Goal: Check status: Check status

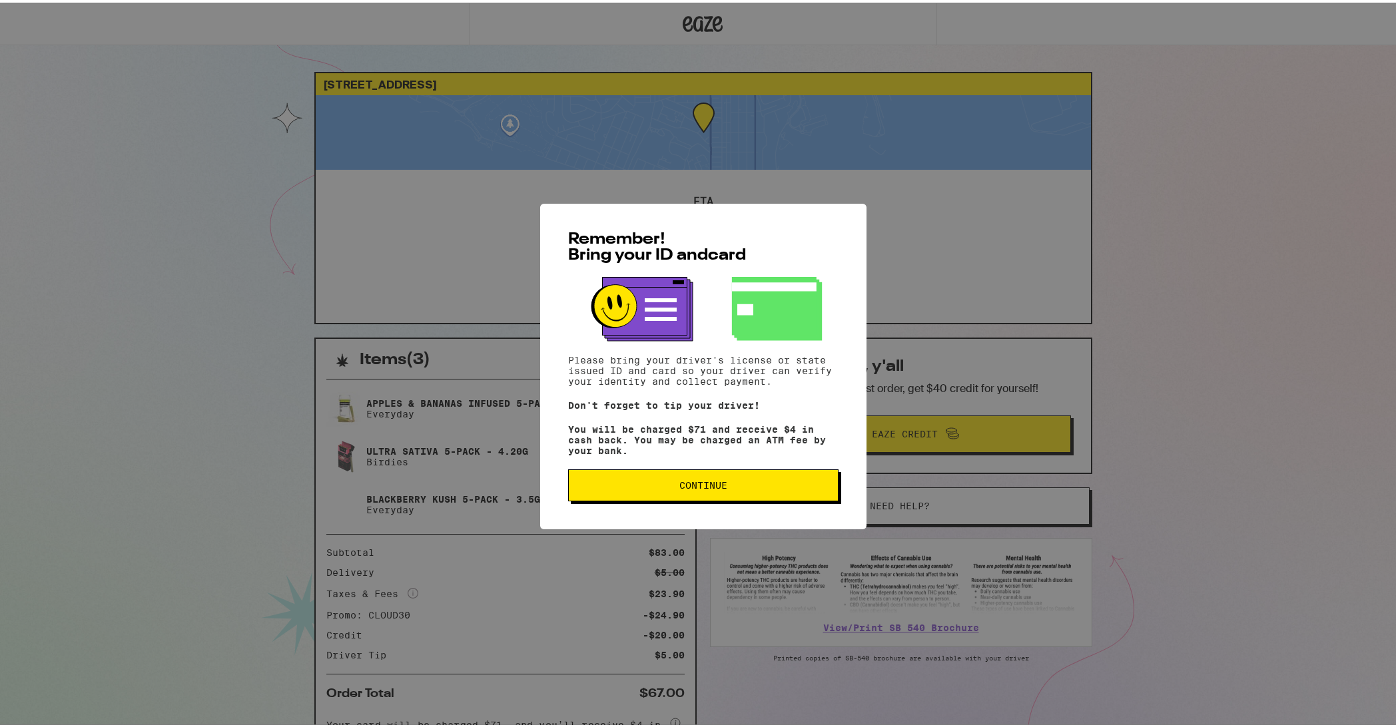
click at [682, 474] on button "Continue" at bounding box center [703, 483] width 270 height 32
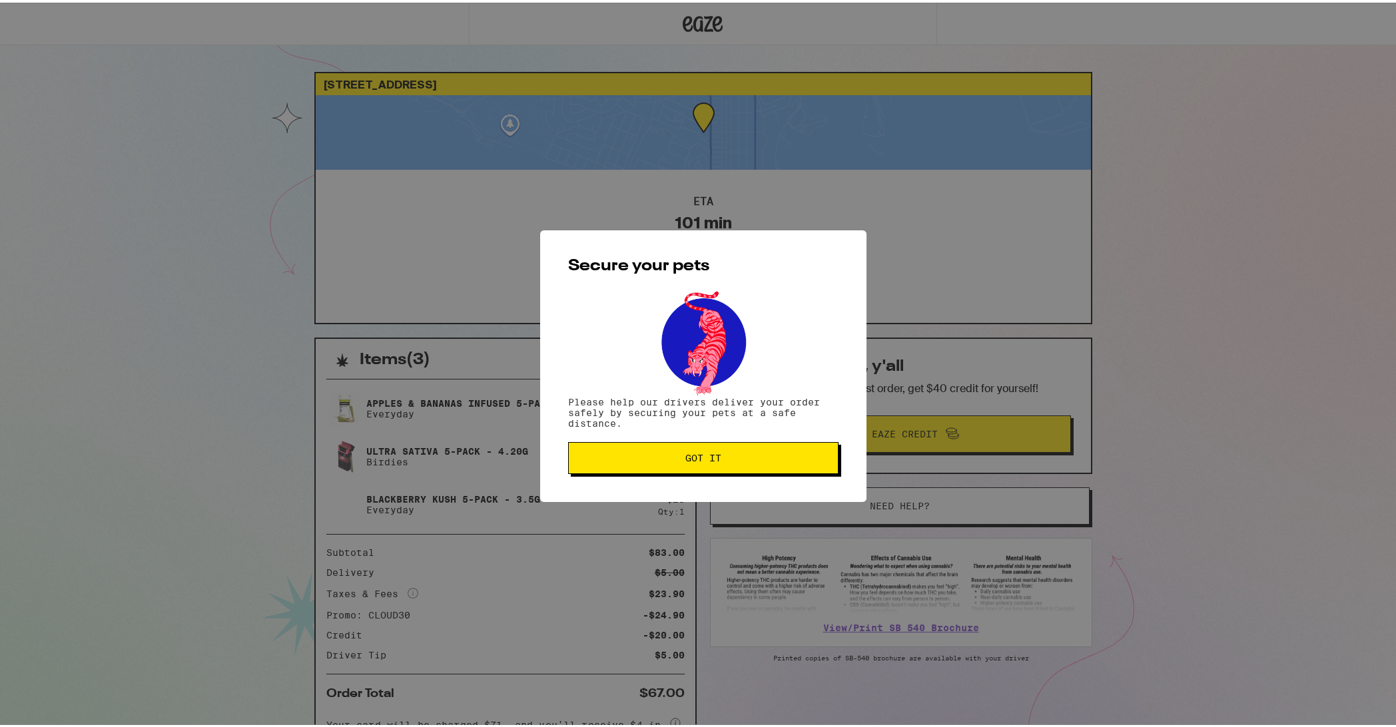
click at [682, 474] on div "Secure your pets Please help our drivers deliver your order safely by securing …" at bounding box center [703, 364] width 326 height 272
click at [661, 447] on button "Got it" at bounding box center [703, 456] width 270 height 32
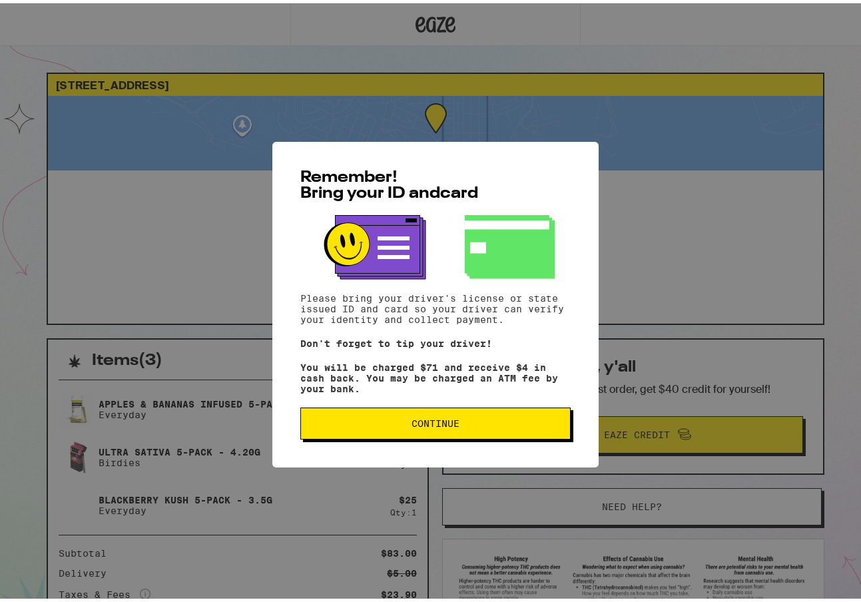
click at [382, 425] on span "Continue" at bounding box center [436, 420] width 248 height 9
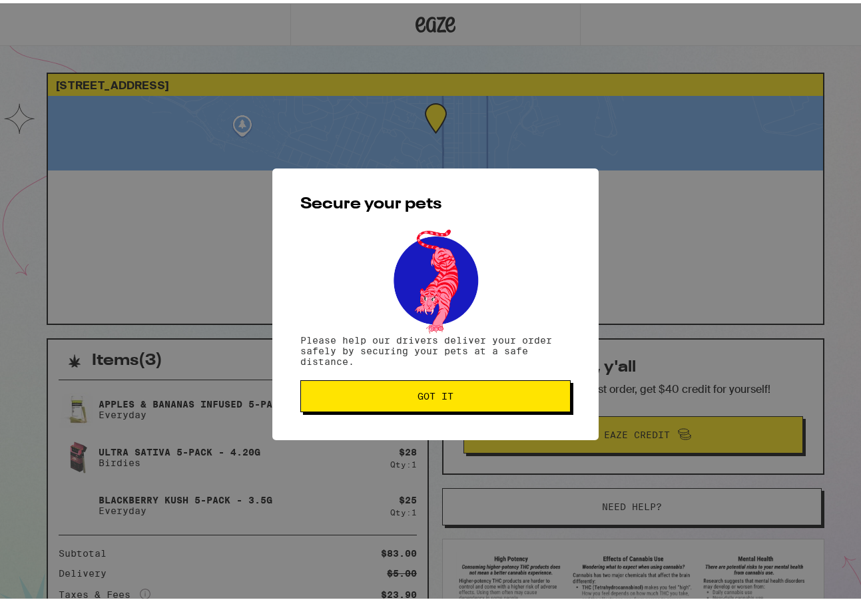
click at [368, 392] on span "Got it" at bounding box center [436, 392] width 248 height 9
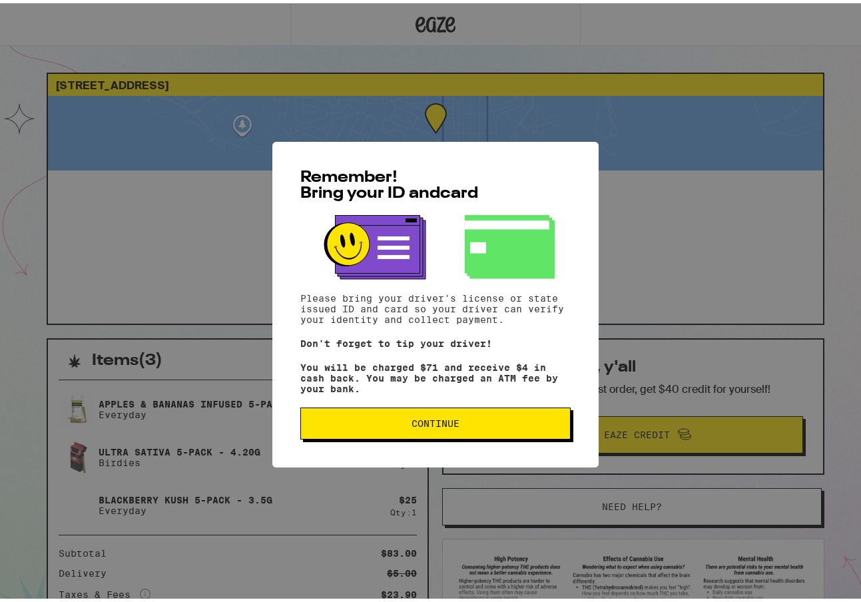
click at [384, 423] on span "Continue" at bounding box center [436, 420] width 248 height 9
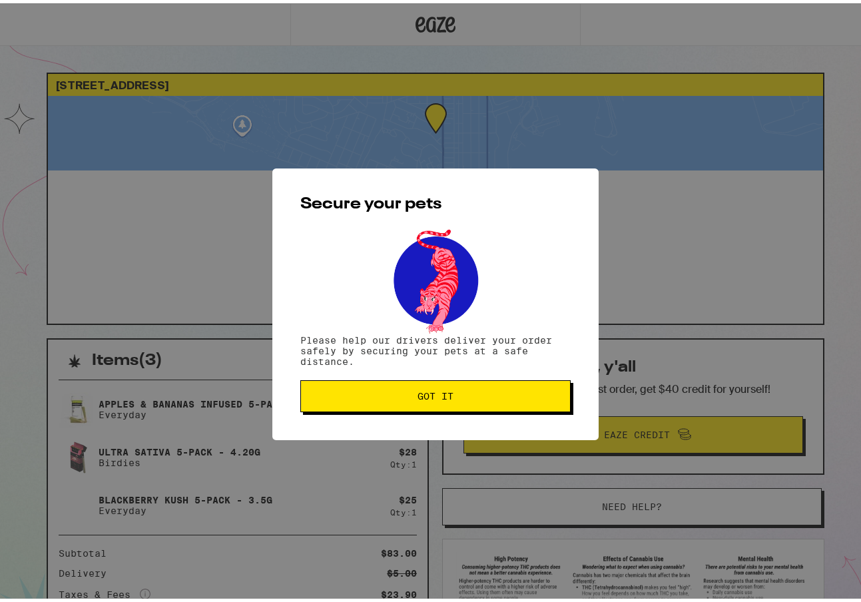
click at [388, 404] on button "Got it" at bounding box center [435, 393] width 270 height 32
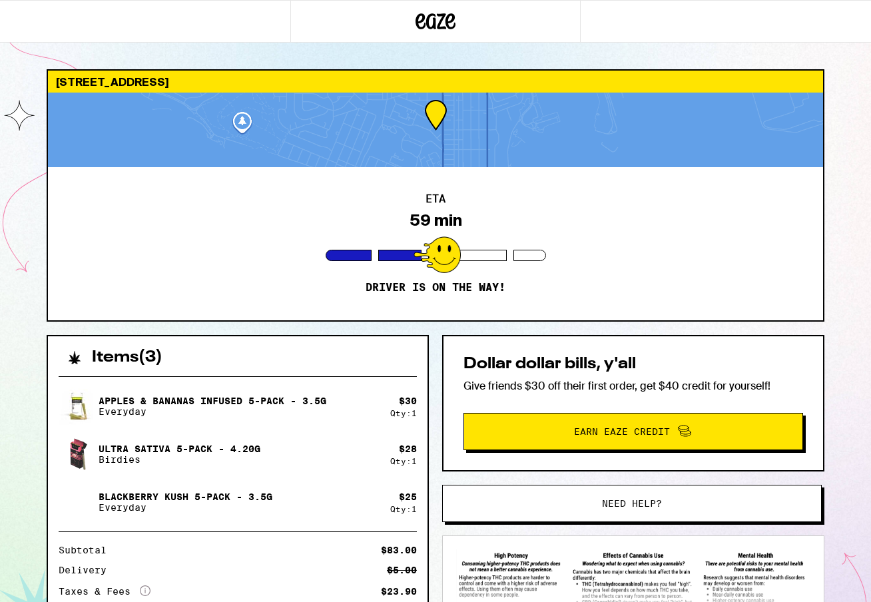
click at [391, 394] on div "Secure your pets Please help our drivers deliver your order safely by securing …" at bounding box center [435, 301] width 871 height 602
drag, startPoint x: 382, startPoint y: 397, endPoint x: 382, endPoint y: 405, distance: 8.0
click at [382, 396] on div "Secure your pets Please help our drivers deliver your order safely by securing …" at bounding box center [435, 301] width 871 height 602
drag, startPoint x: 381, startPoint y: 413, endPoint x: 379, endPoint y: 420, distance: 7.0
click at [380, 414] on div "Apples & Bananas Infused 5-Pack - 3.5g Everyday" at bounding box center [225, 406] width 332 height 37
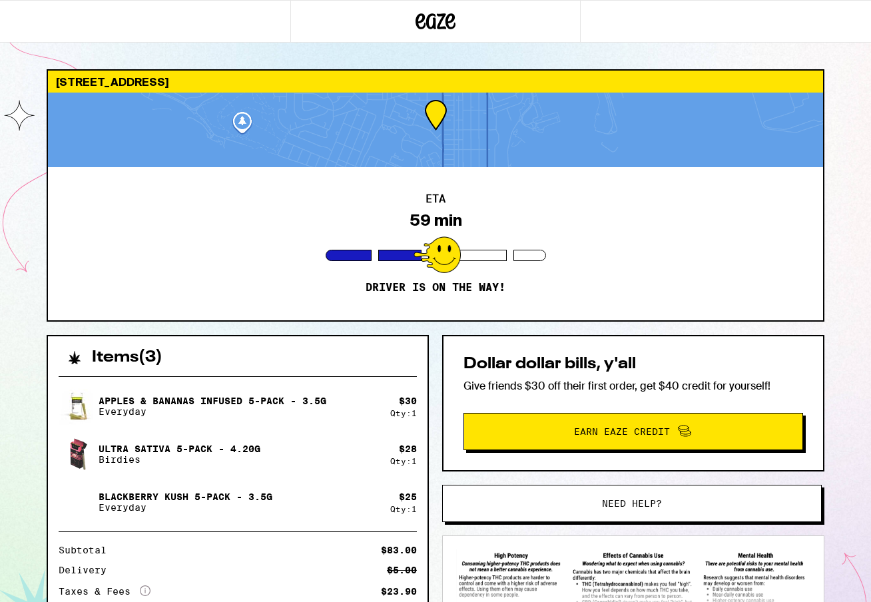
click at [285, 384] on div "Apples & Bananas Infused 5-Pack - 3.5g Everyday $ 30 Qty: 1 Ultra Sativa 5-Pack…" at bounding box center [238, 567] width 380 height 402
drag, startPoint x: 852, startPoint y: 72, endPoint x: 847, endPoint y: 60, distance: 13.1
click at [852, 71] on div "2916 Baywater Ave Los Angeles 90731 ETA 59 min Driver is on the way! Items ( 3 …" at bounding box center [435, 411] width 871 height 823
click at [556, 491] on button "Need help?" at bounding box center [632, 503] width 380 height 37
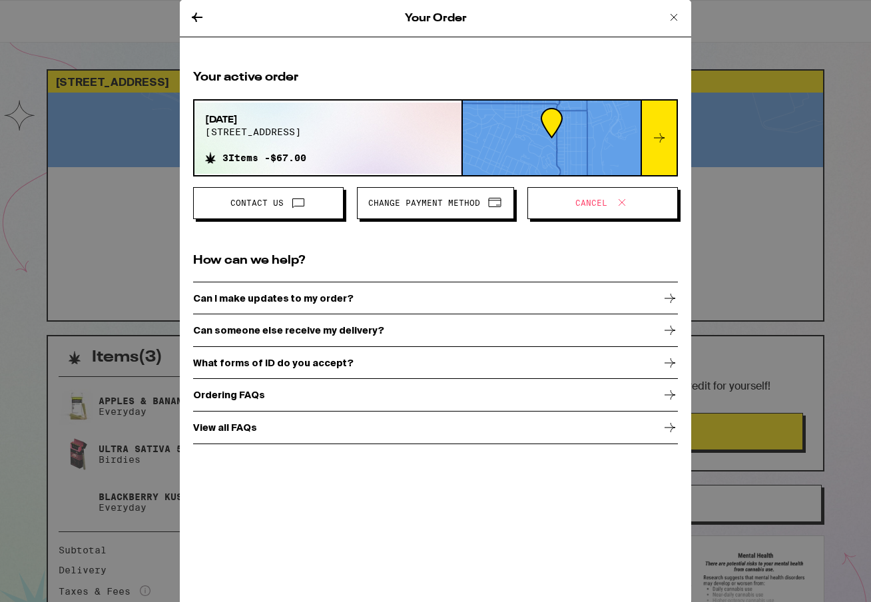
drag, startPoint x: 676, startPoint y: 19, endPoint x: 714, endPoint y: 22, distance: 38.1
click at [713, 22] on div "Your Order Your active order Sep 25, 2025 2916 baywater ave 3 Items - $67.00 Co…" at bounding box center [435, 301] width 871 height 602
click at [290, 330] on p "Can someone else receive my delivery?" at bounding box center [288, 330] width 191 height 11
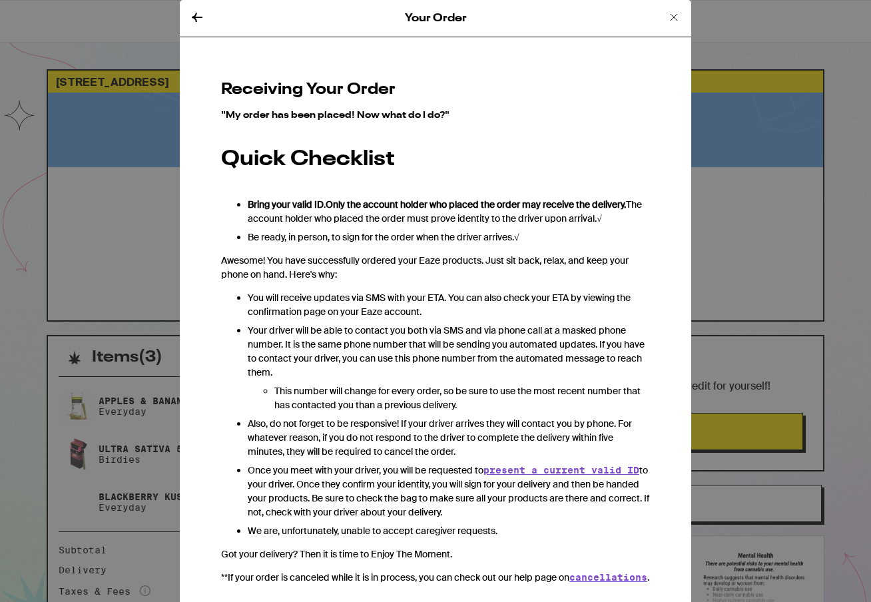
click at [197, 11] on icon at bounding box center [197, 17] width 16 height 16
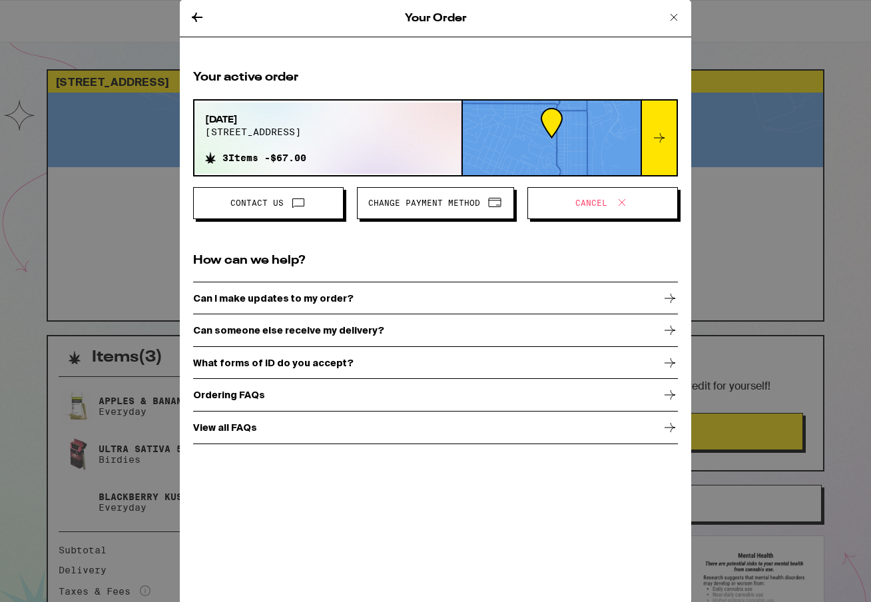
click at [263, 330] on p "Can someone else receive my delivery?" at bounding box center [288, 330] width 191 height 11
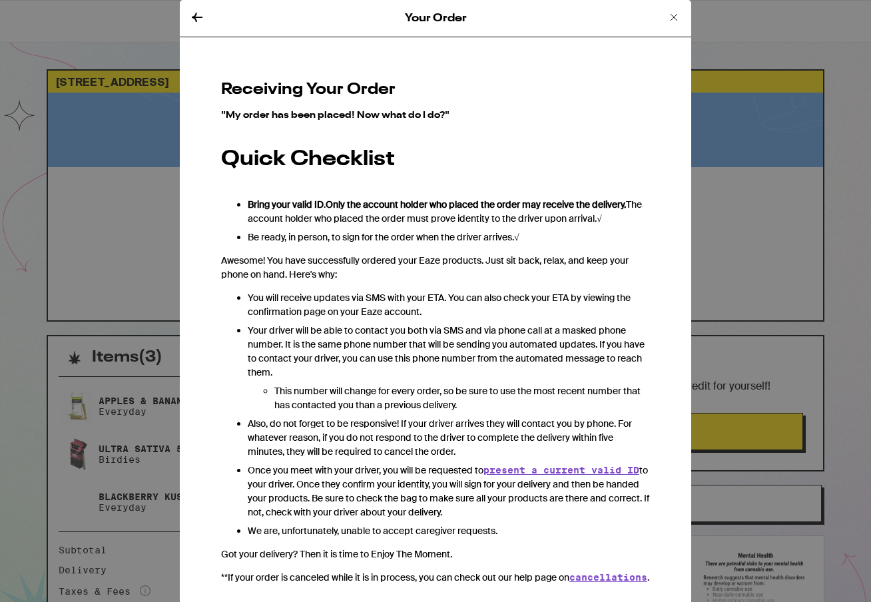
click at [202, 20] on icon at bounding box center [197, 17] width 16 height 16
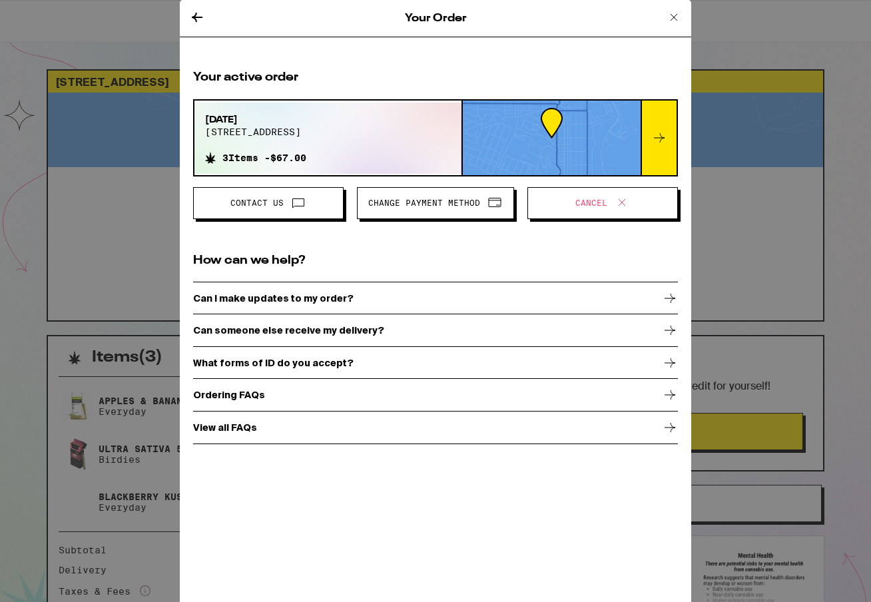
click at [224, 418] on div "View all FAQs" at bounding box center [435, 427] width 485 height 33
click at [98, 43] on div "Your Order Your active order Sep 25, 2025 2916 baywater ave 3 Items - $67.00 Co…" at bounding box center [435, 301] width 871 height 602
click at [663, 22] on div "Your Order" at bounding box center [435, 18] width 511 height 37
click at [675, 17] on icon at bounding box center [674, 17] width 7 height 7
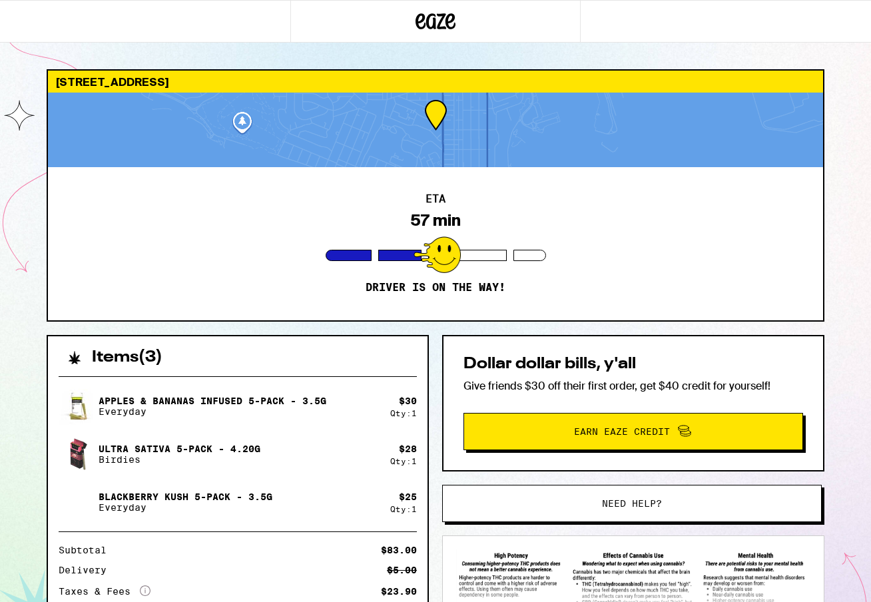
click at [200, 563] on div "Subtotal $83.00 Delivery $5.00 Taxes & Fees More Info $23.90 Promo: CLOUD30 -$2…" at bounding box center [238, 601] width 358 height 112
click at [145, 588] on icon "More Info" at bounding box center [145, 590] width 11 height 11
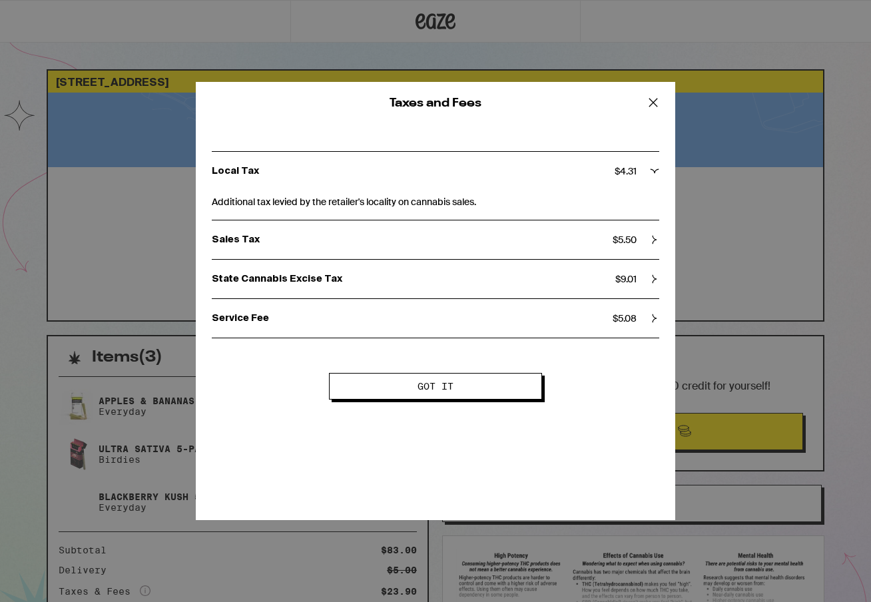
click at [652, 103] on icon at bounding box center [653, 103] width 8 height 8
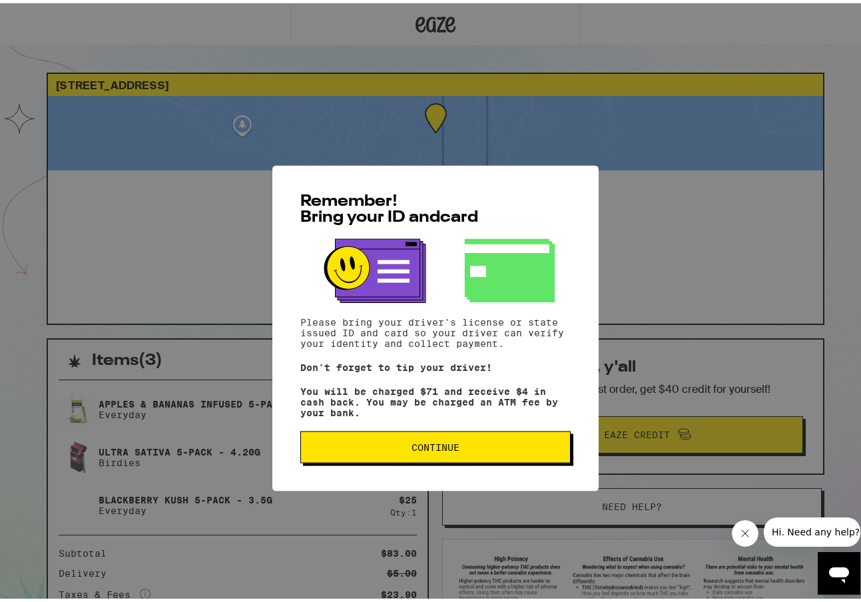
click at [389, 435] on button "Continue" at bounding box center [435, 420] width 270 height 32
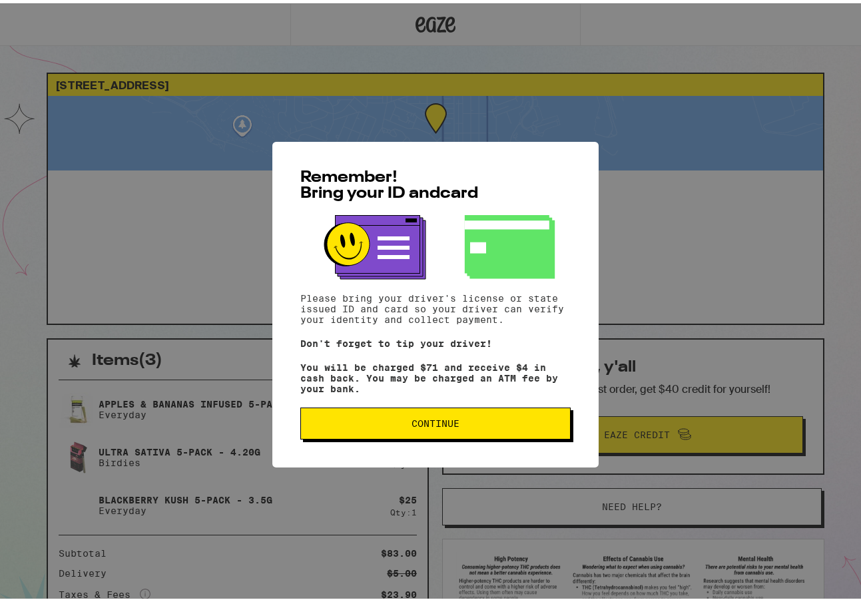
click at [408, 434] on button "Continue" at bounding box center [435, 420] width 270 height 32
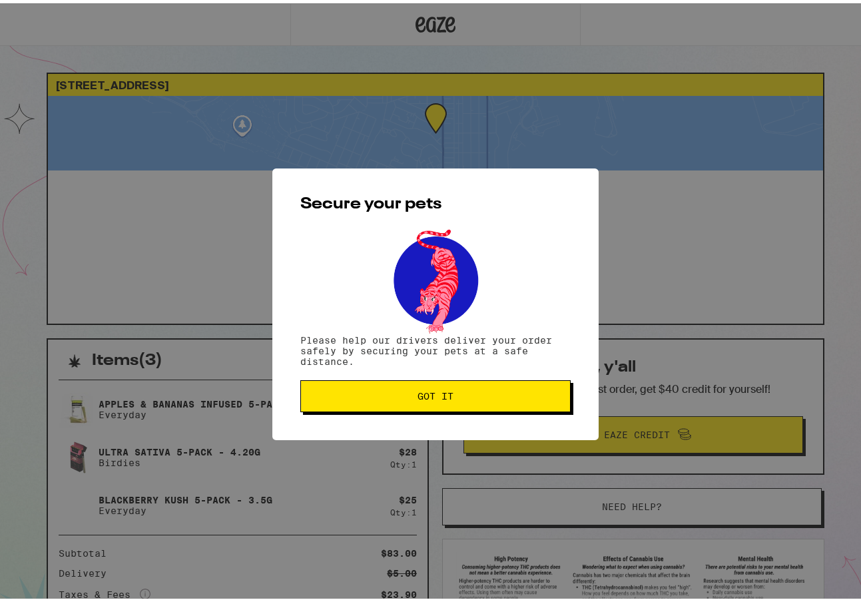
click at [426, 391] on span "Got it" at bounding box center [436, 392] width 36 height 9
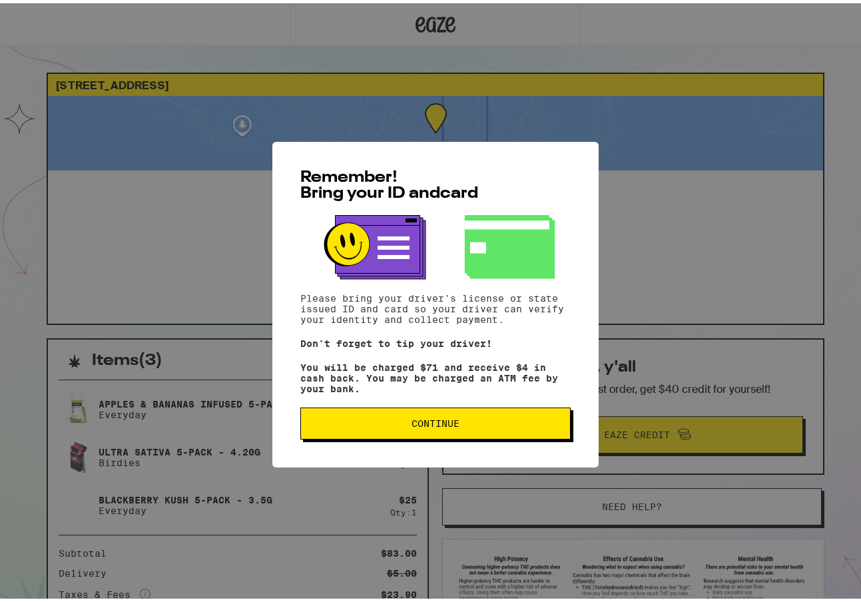
click at [420, 425] on span "Continue" at bounding box center [436, 420] width 48 height 9
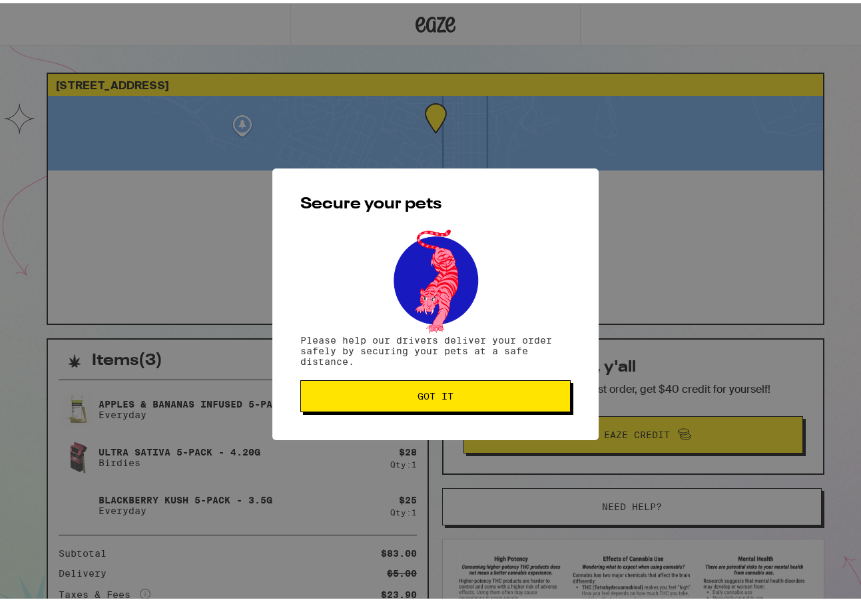
click at [418, 394] on span "Got it" at bounding box center [436, 392] width 36 height 9
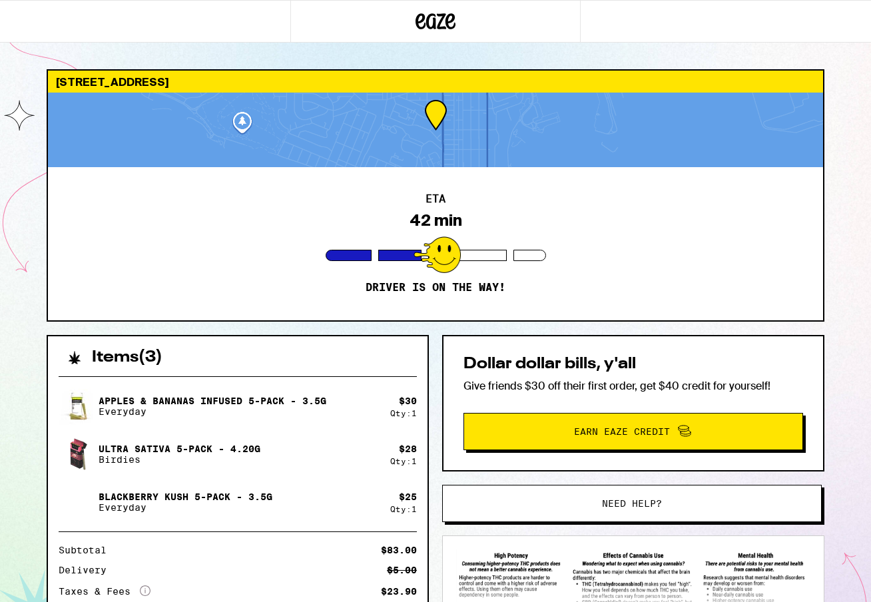
click at [328, 343] on div "Items ( 3 )" at bounding box center [238, 350] width 380 height 29
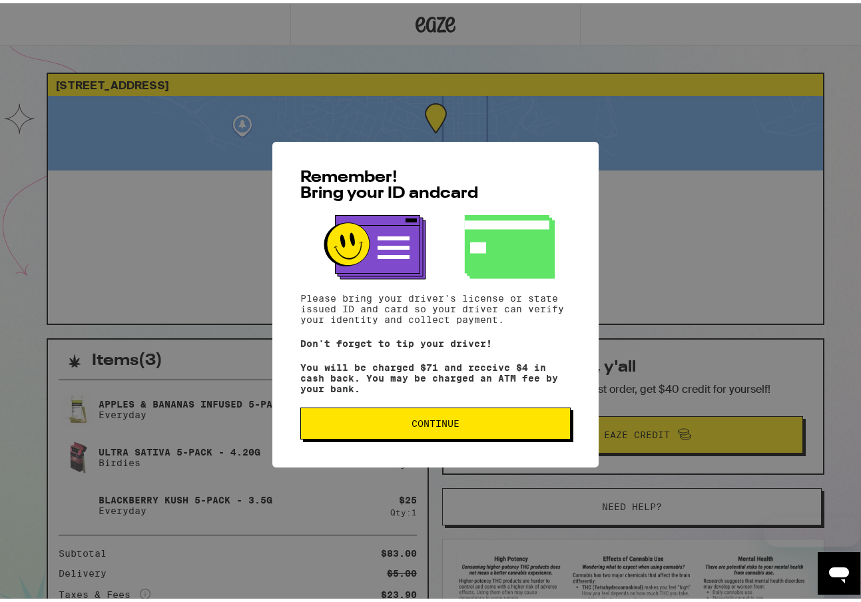
click at [412, 425] on span "Continue" at bounding box center [436, 420] width 48 height 9
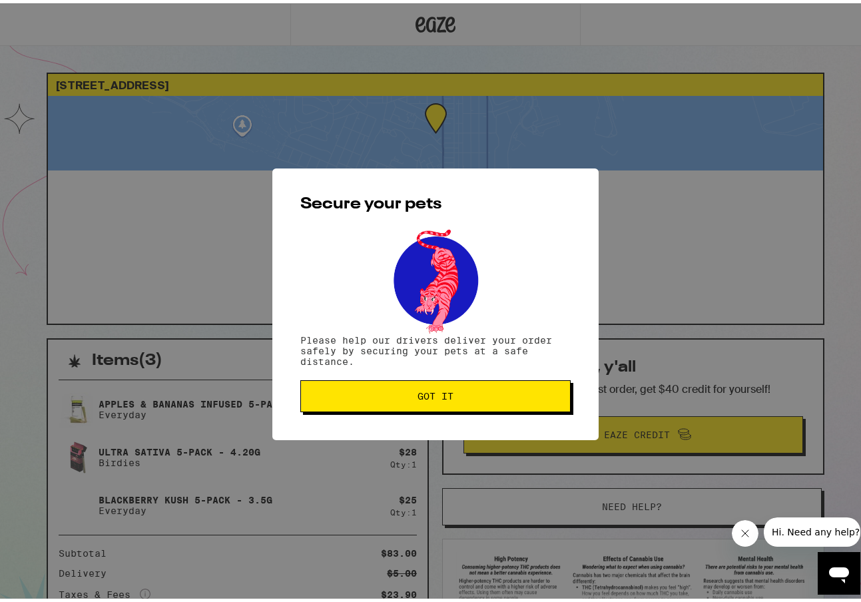
click at [418, 395] on span "Got it" at bounding box center [436, 392] width 36 height 9
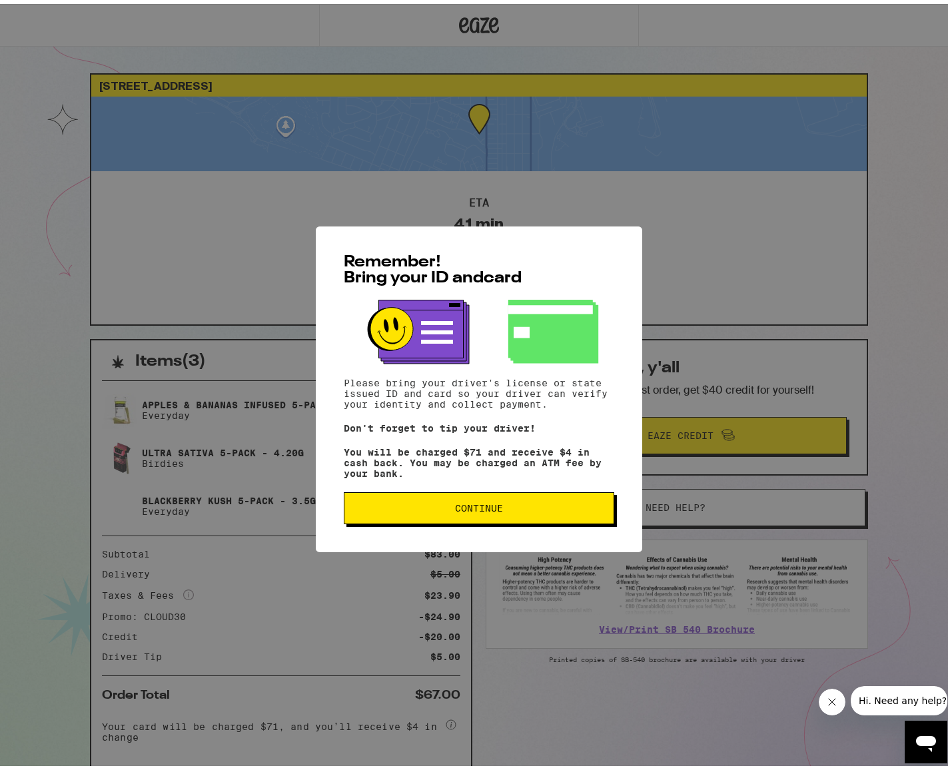
click at [455, 509] on span "Continue" at bounding box center [479, 504] width 48 height 9
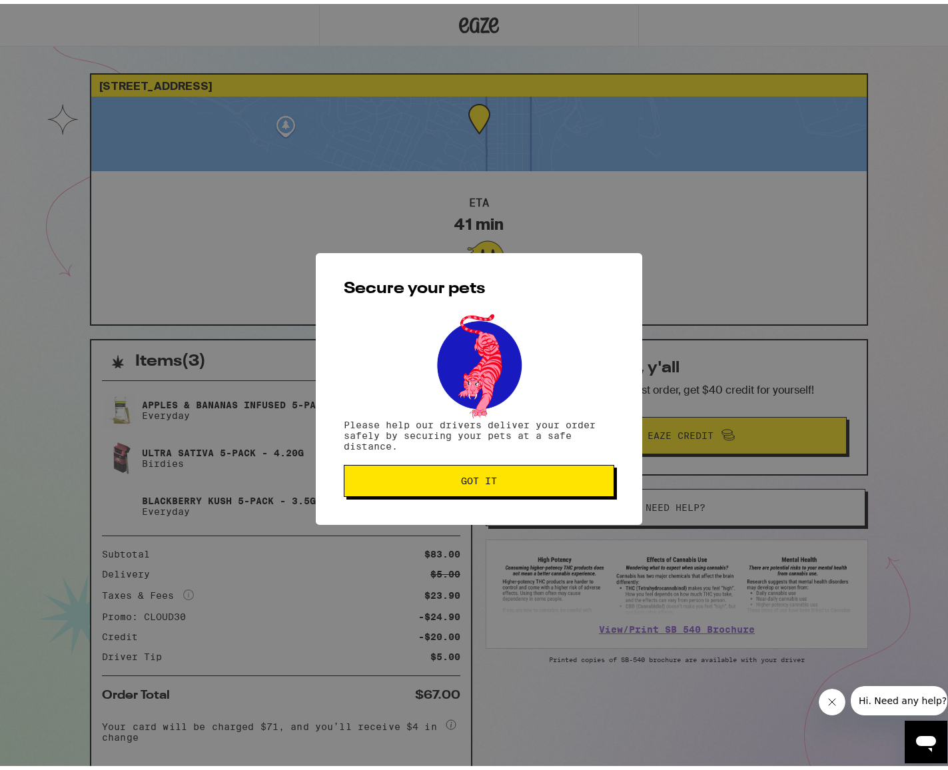
click at [440, 482] on span "Got it" at bounding box center [479, 476] width 248 height 9
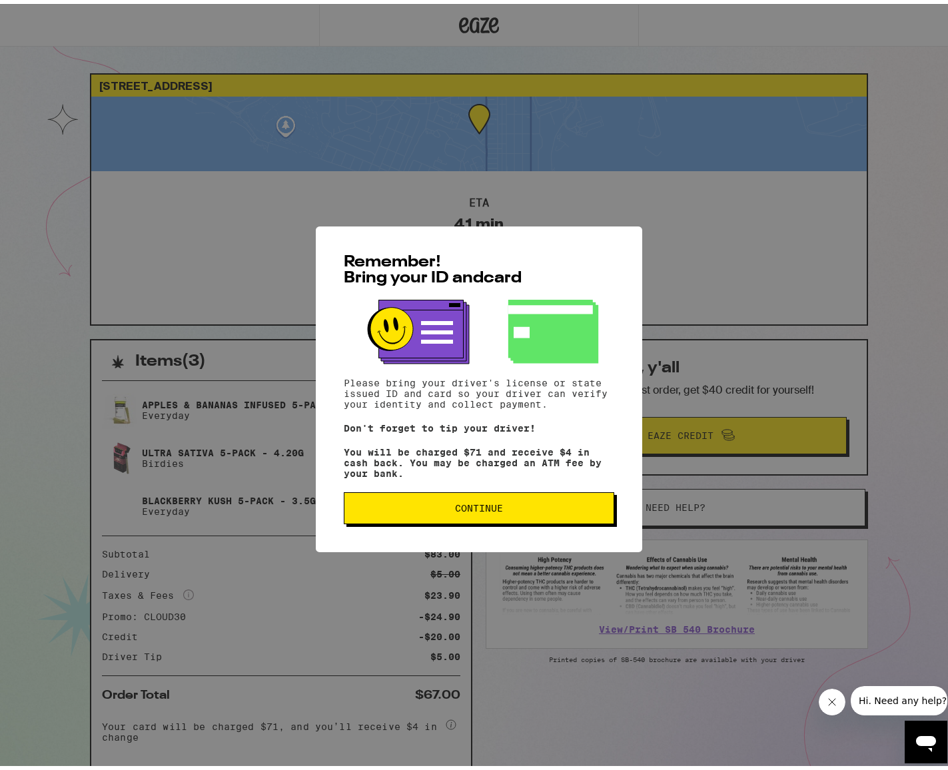
click at [455, 509] on span "Continue" at bounding box center [479, 504] width 48 height 9
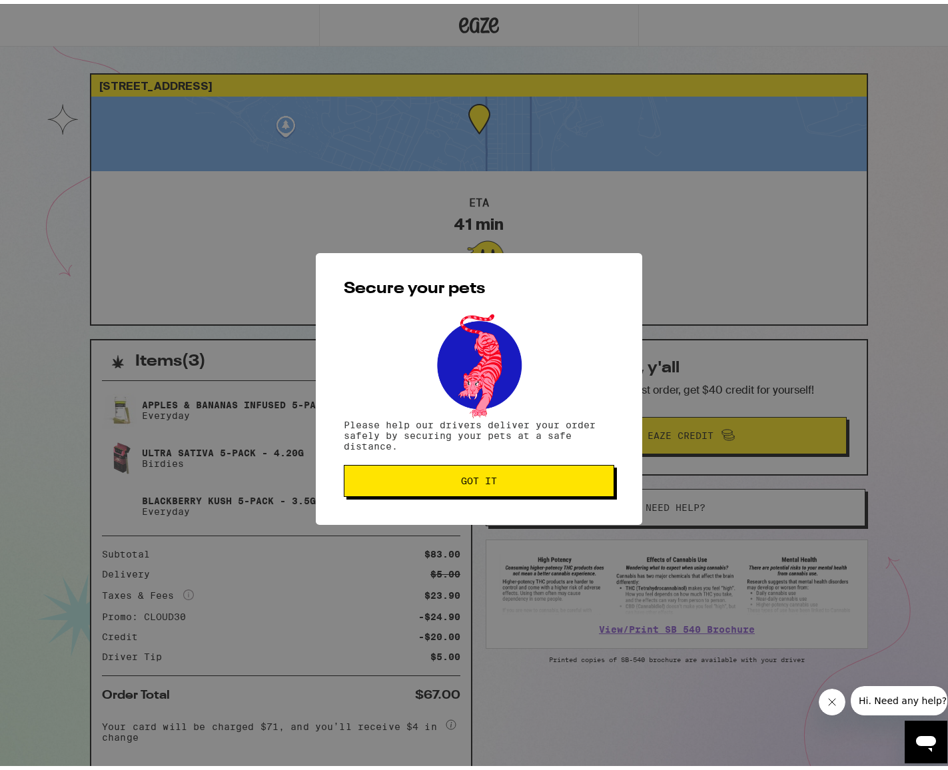
click at [422, 479] on span "Got it" at bounding box center [479, 476] width 248 height 9
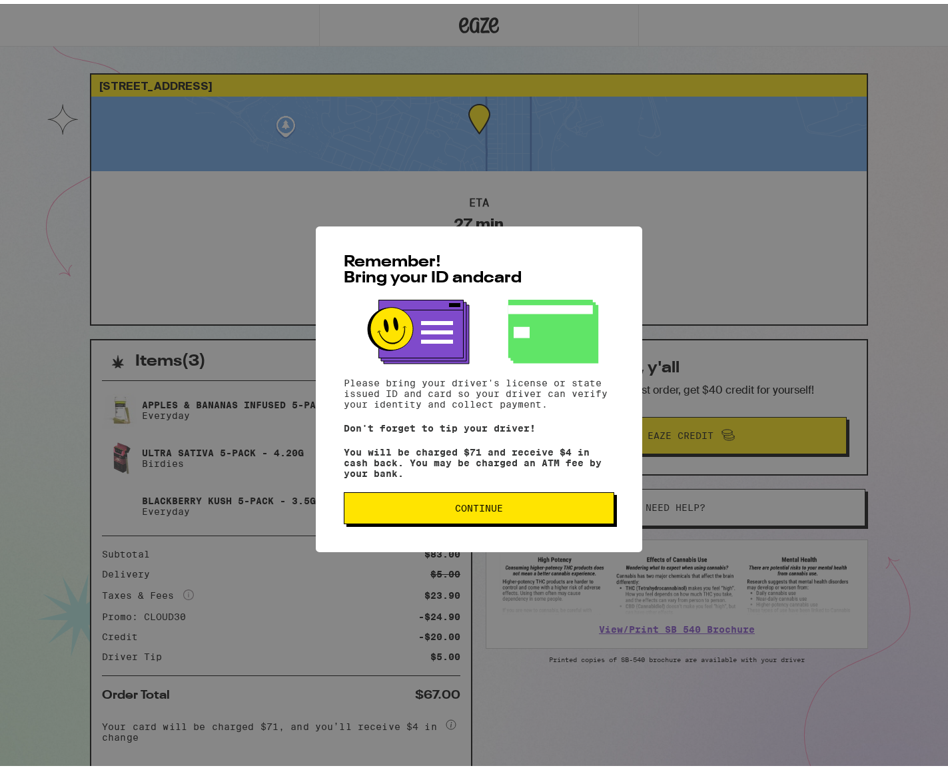
click at [460, 509] on span "Continue" at bounding box center [479, 504] width 48 height 9
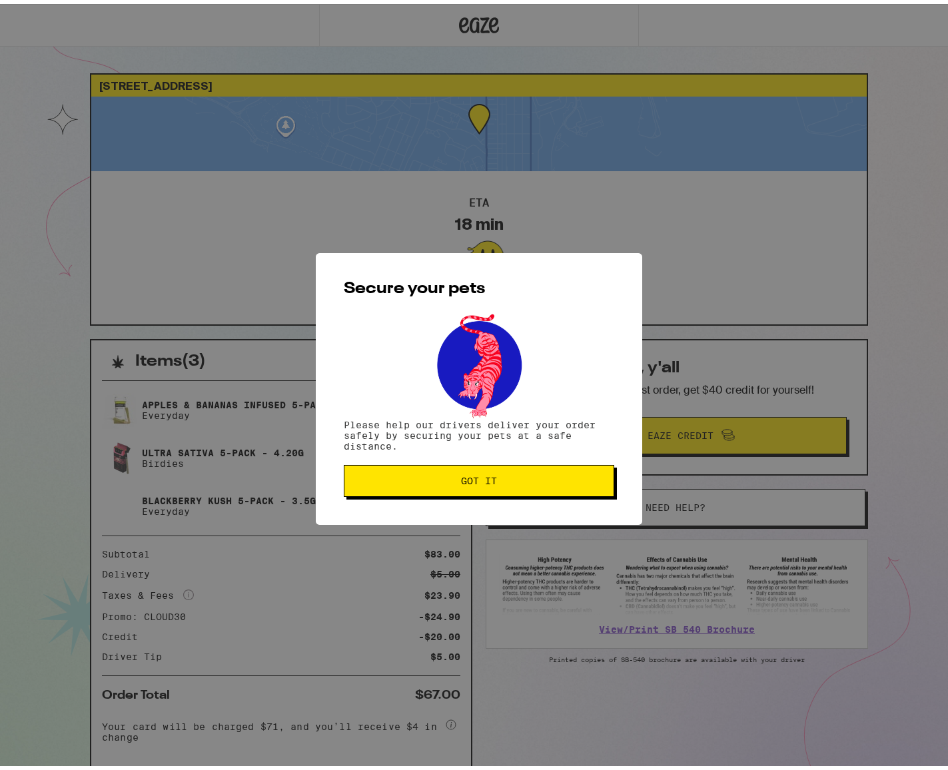
click at [415, 485] on button "Got it" at bounding box center [479, 477] width 270 height 32
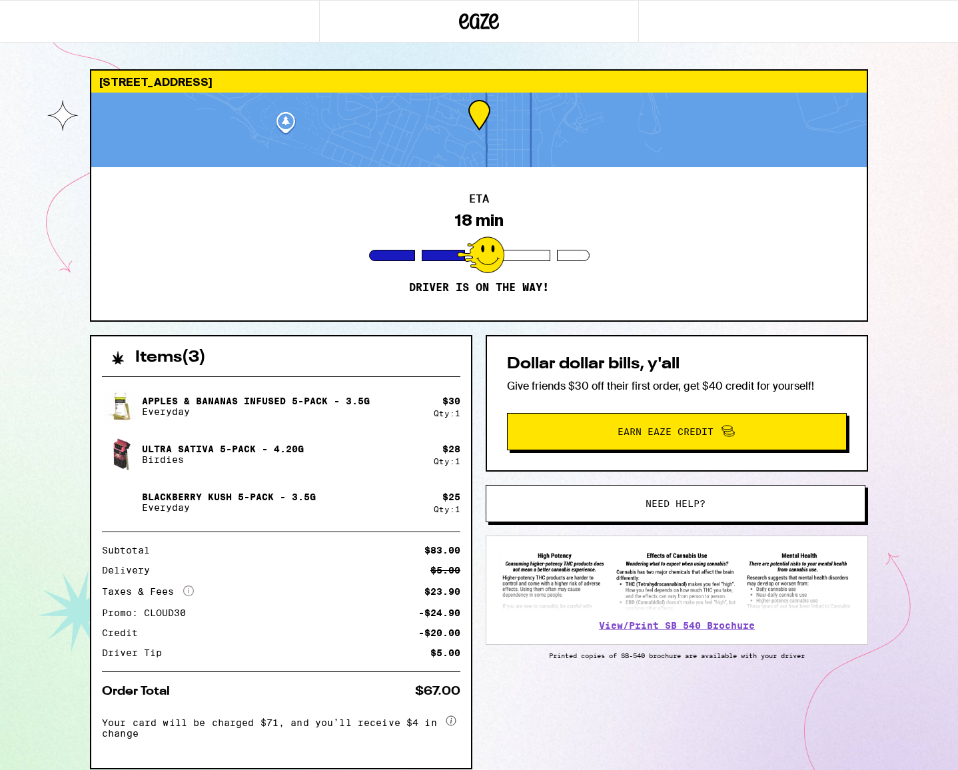
click at [611, 594] on img at bounding box center [677, 580] width 354 height 62
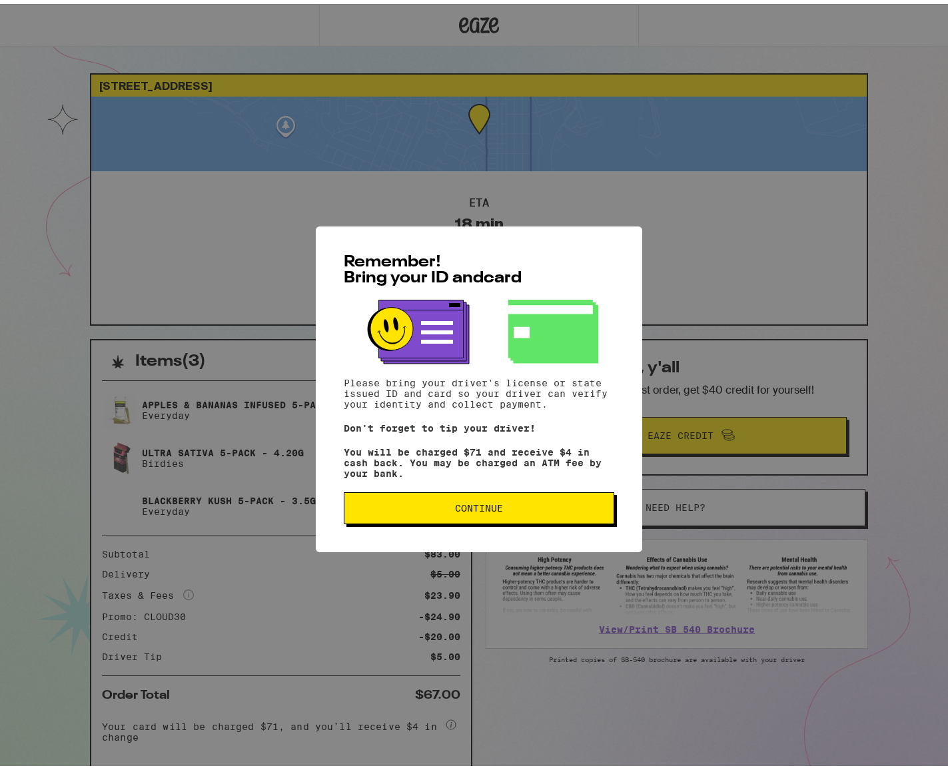
click at [476, 274] on span "Remember! Bring your ID and card" at bounding box center [433, 266] width 178 height 32
click at [468, 509] on span "Continue" at bounding box center [479, 504] width 48 height 9
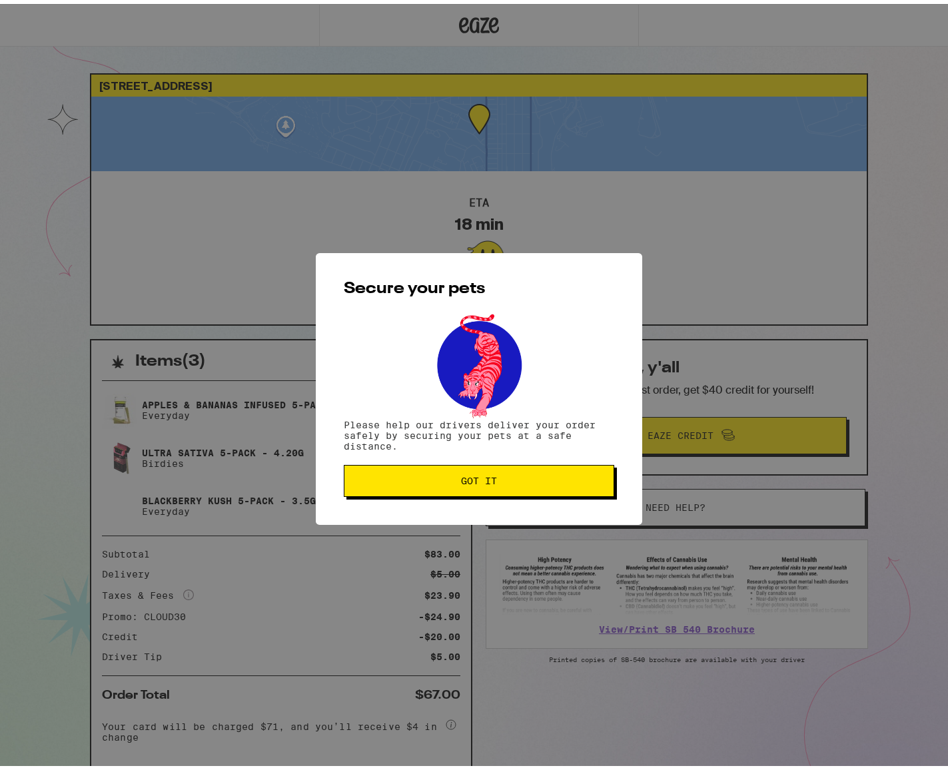
click at [461, 482] on span "Got it" at bounding box center [479, 476] width 36 height 9
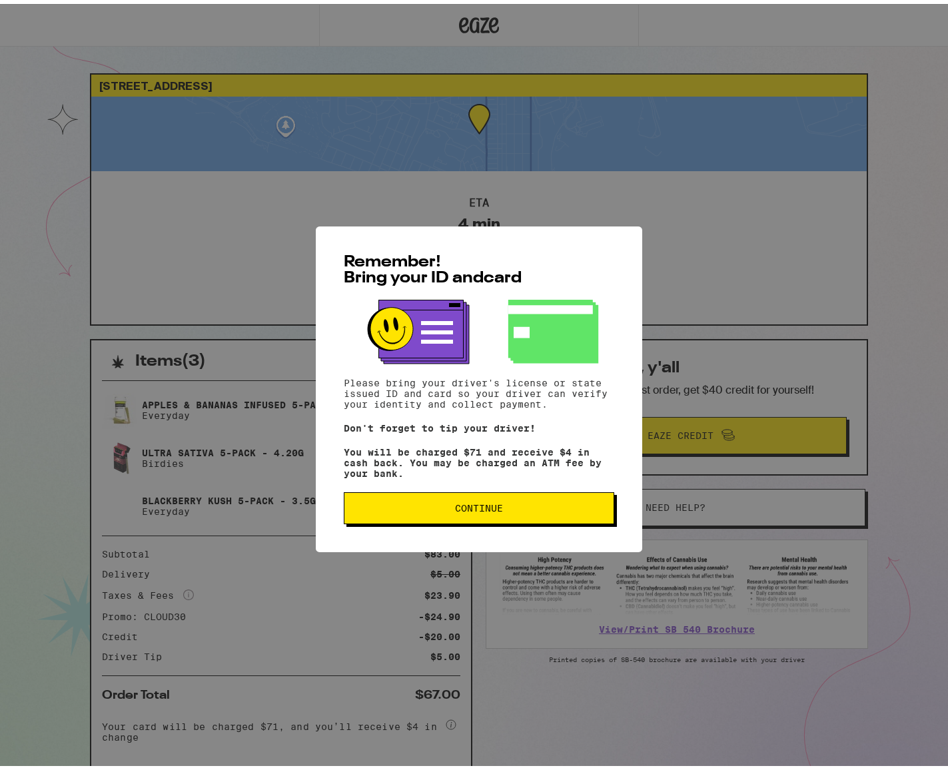
click at [455, 505] on span "Continue" at bounding box center [479, 504] width 48 height 9
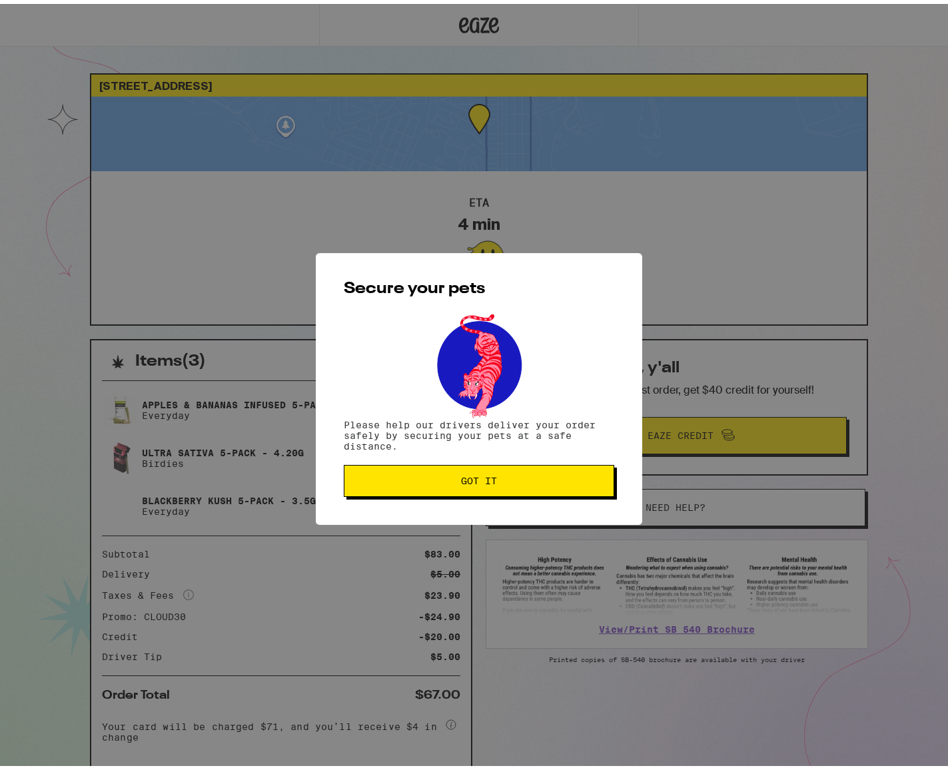
click at [485, 472] on button "Got it" at bounding box center [479, 477] width 270 height 32
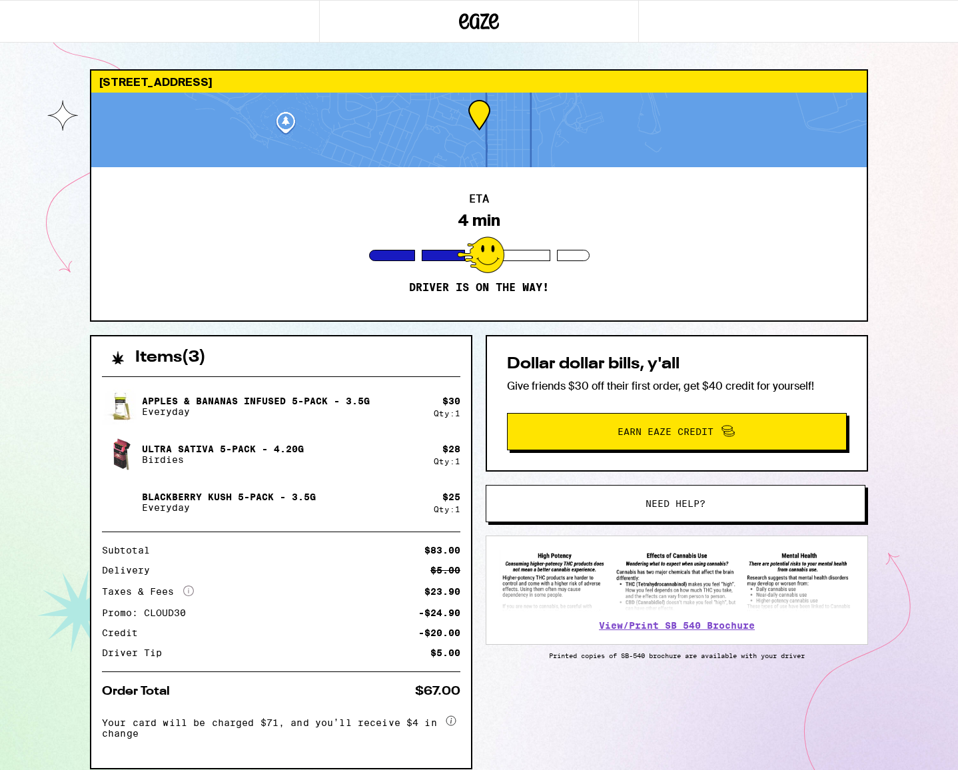
click at [476, 172] on div "ETA 4 min Driver is on the way!" at bounding box center [478, 243] width 775 height 153
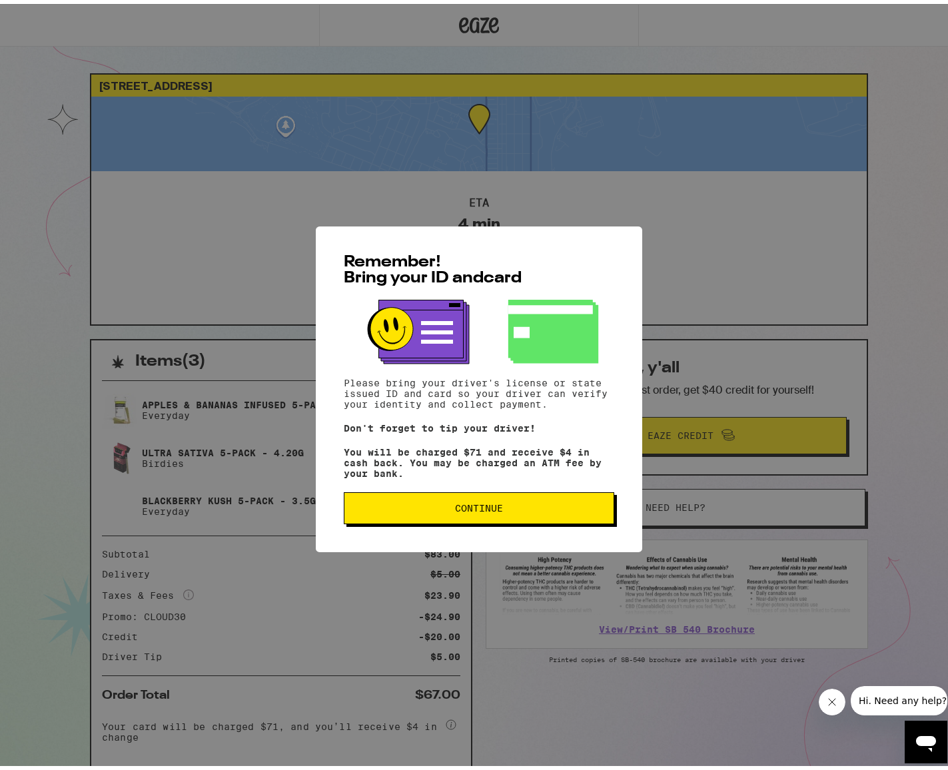
click at [361, 500] on button "Continue" at bounding box center [479, 504] width 270 height 32
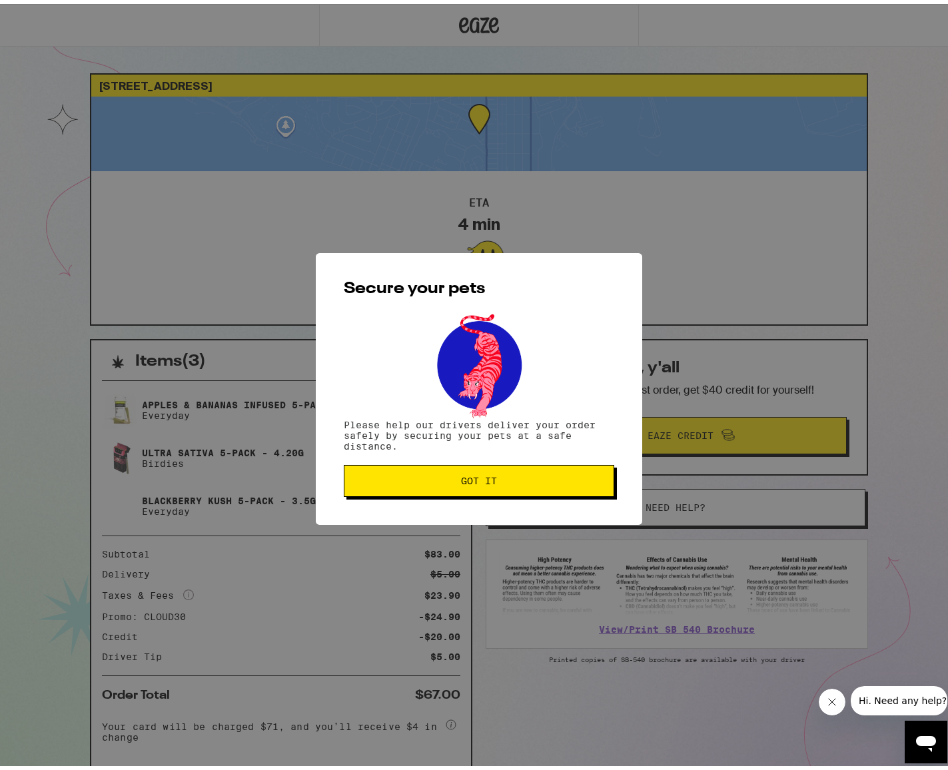
click at [376, 493] on button "Got it" at bounding box center [479, 477] width 270 height 32
